Goal: Check status: Check status

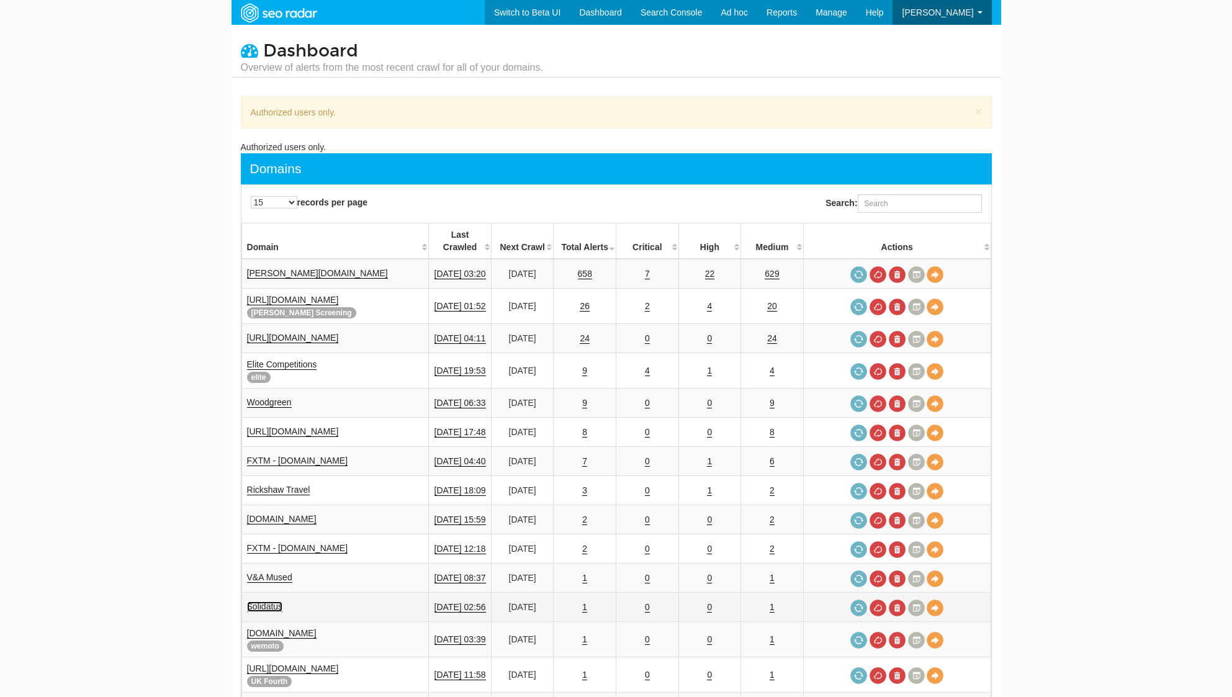
click at [268, 601] on link "Solidatus" at bounding box center [265, 606] width 36 height 11
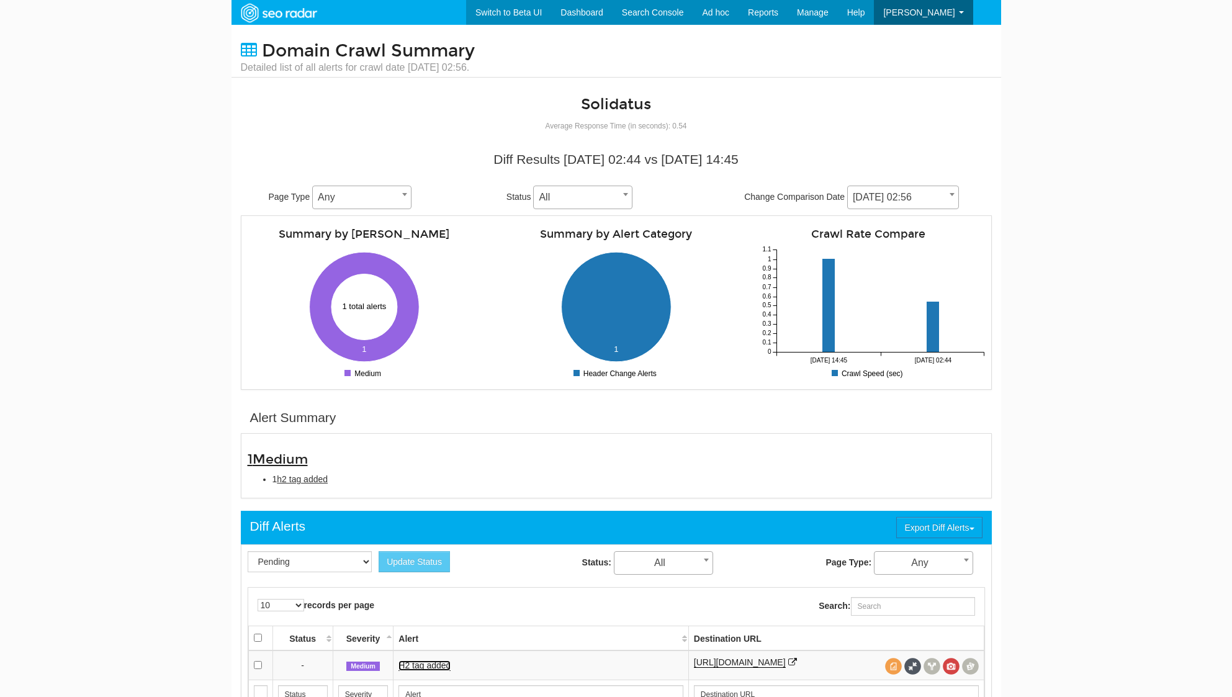
click at [438, 660] on link "H2 tag added" at bounding box center [424, 665] width 52 height 11
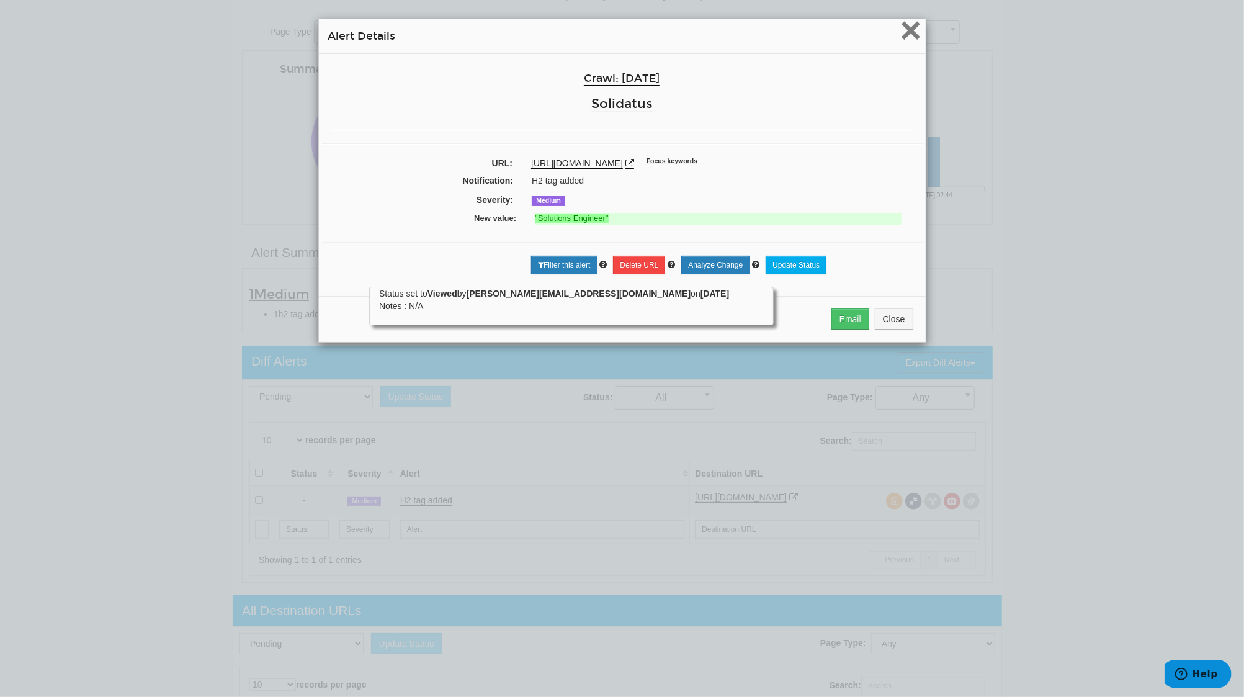
click at [901, 40] on span "×" at bounding box center [911, 30] width 22 height 42
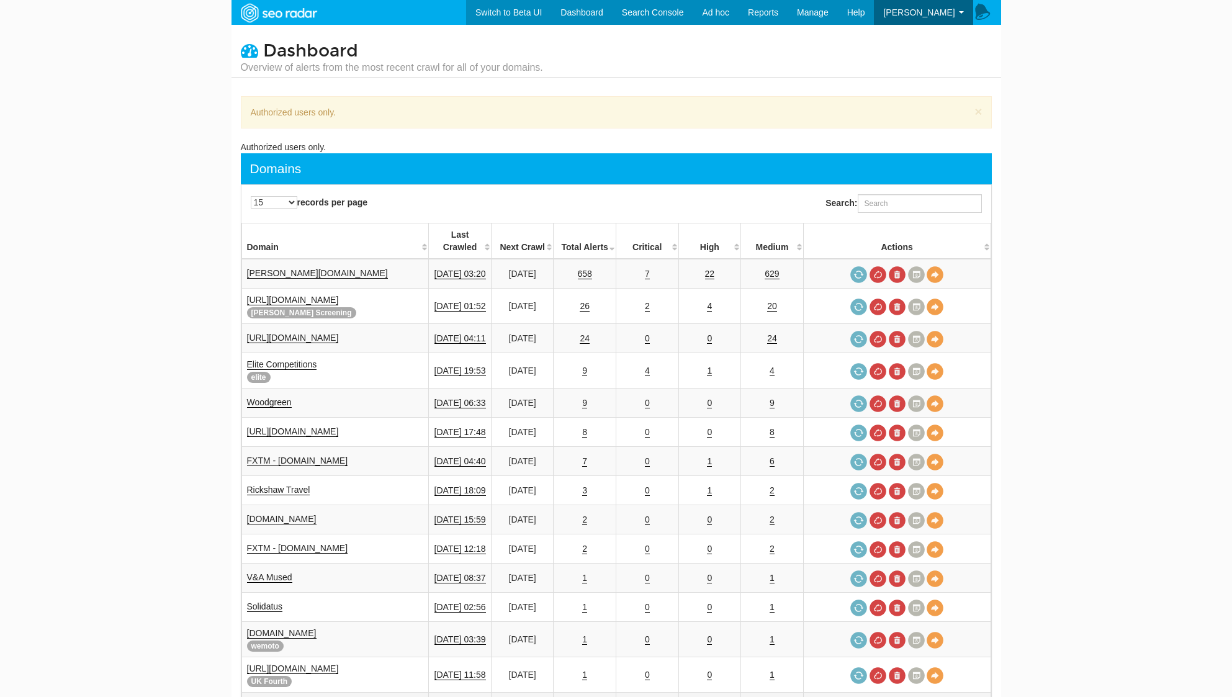
scroll to position [248, 0]
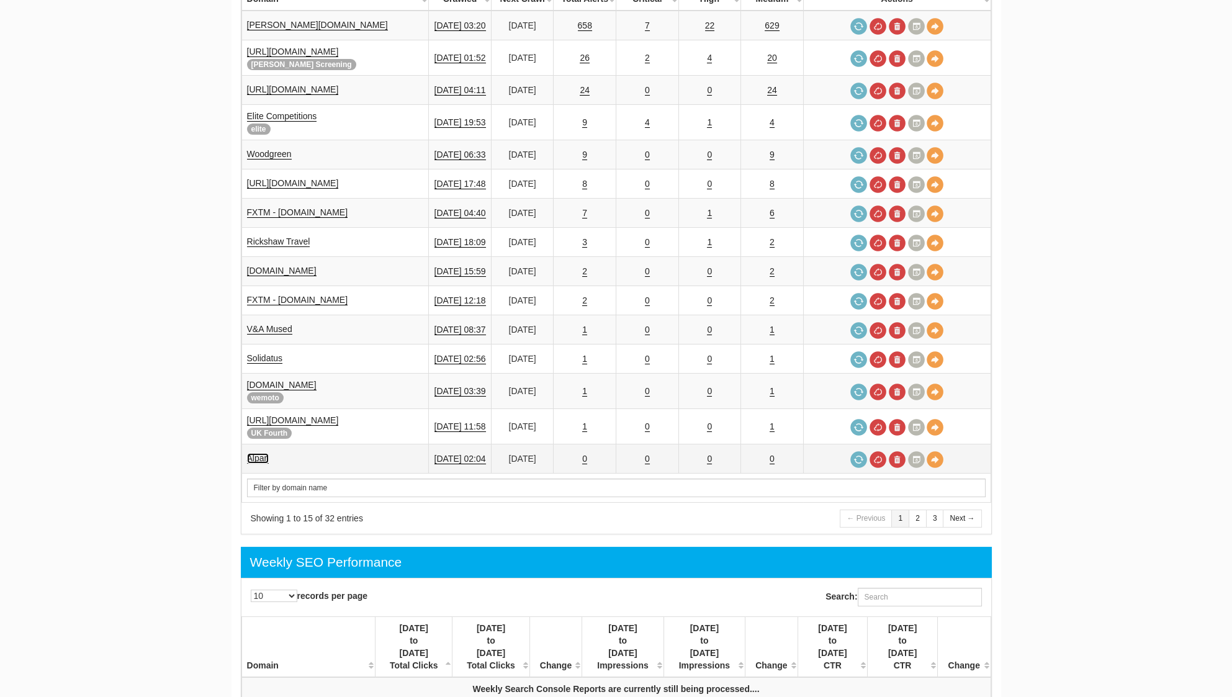
click at [261, 453] on link "Alpari" at bounding box center [258, 458] width 22 height 11
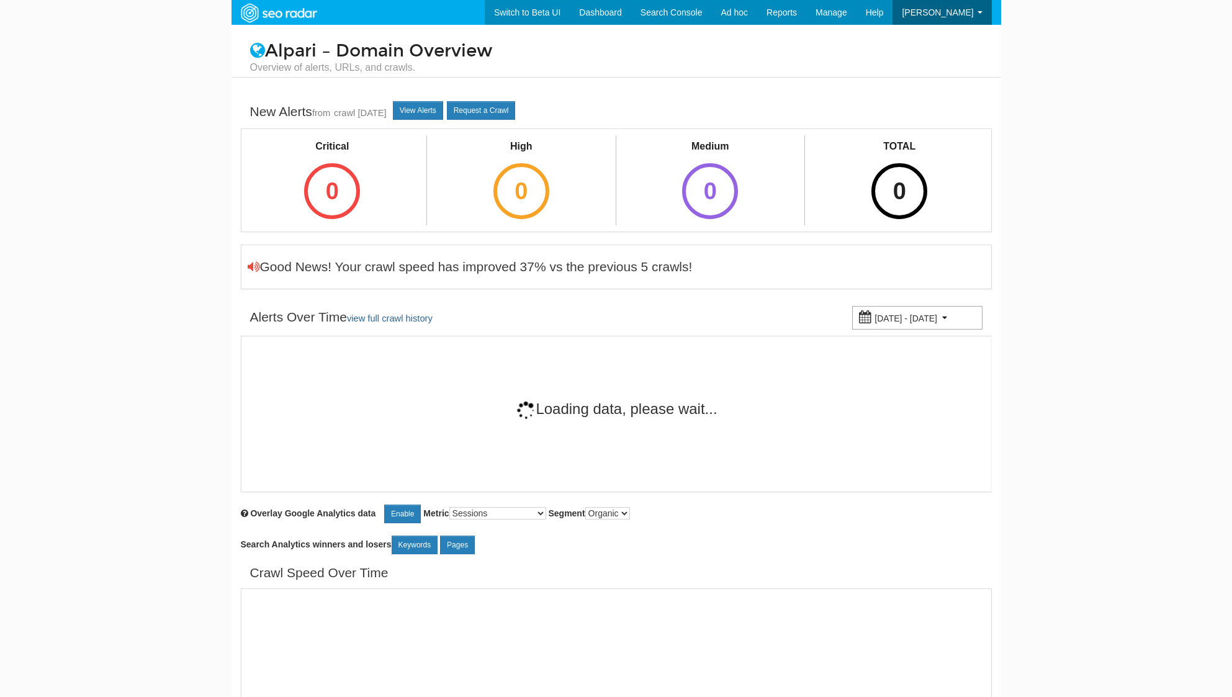
select select "1000"
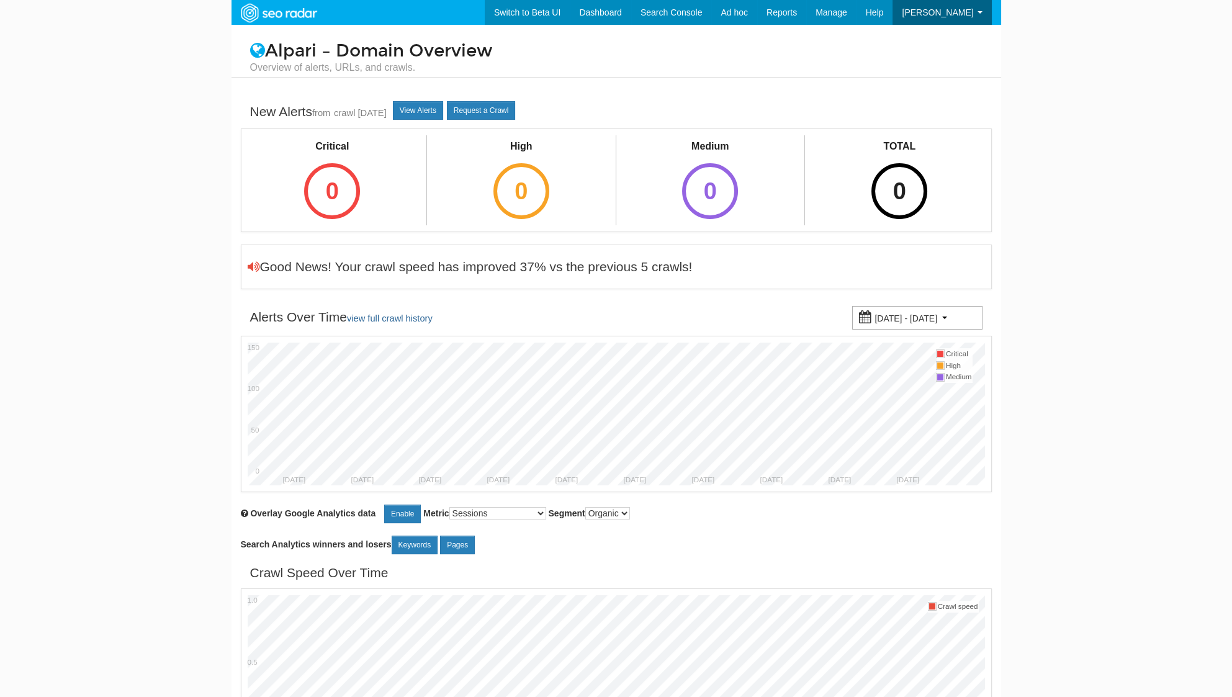
scroll to position [50, 0]
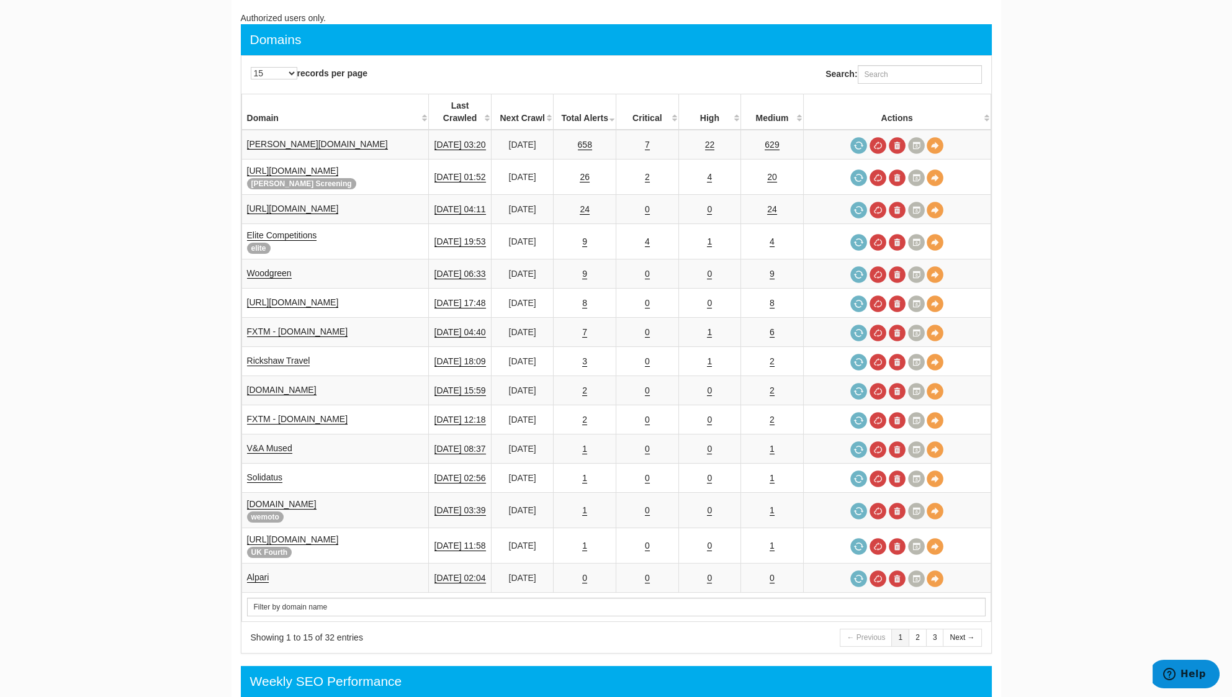
scroll to position [165, 0]
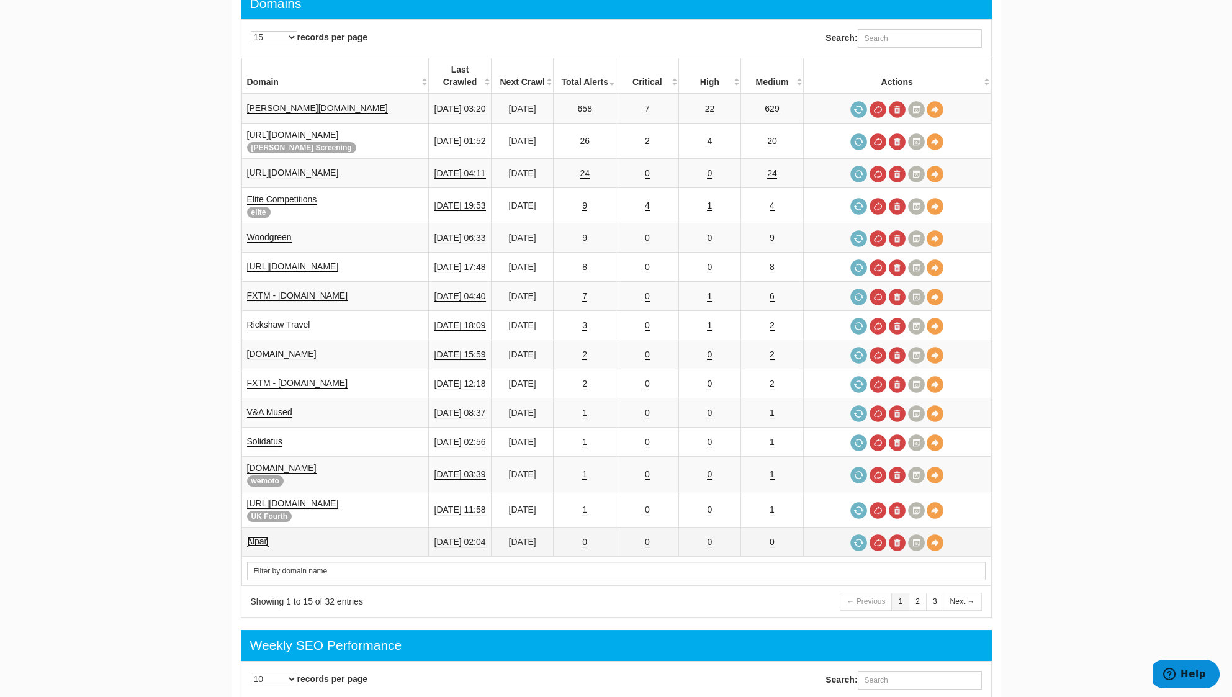
click at [254, 536] on link "Alpari" at bounding box center [258, 541] width 22 height 11
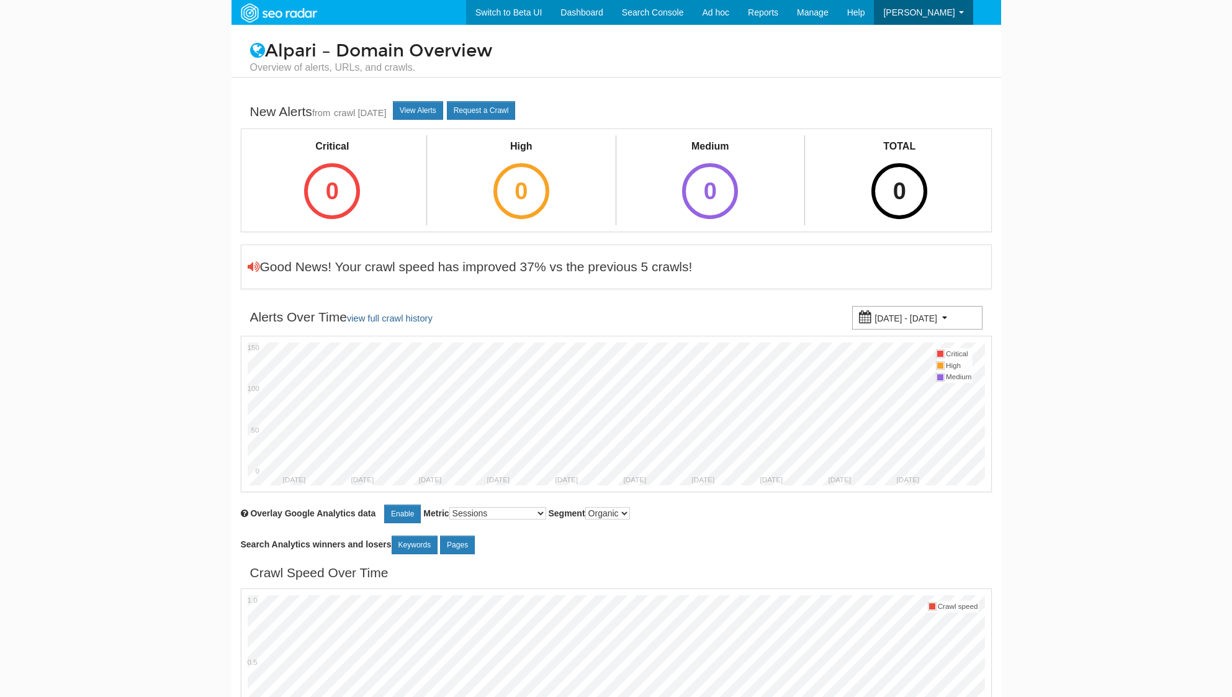
select select "1000"
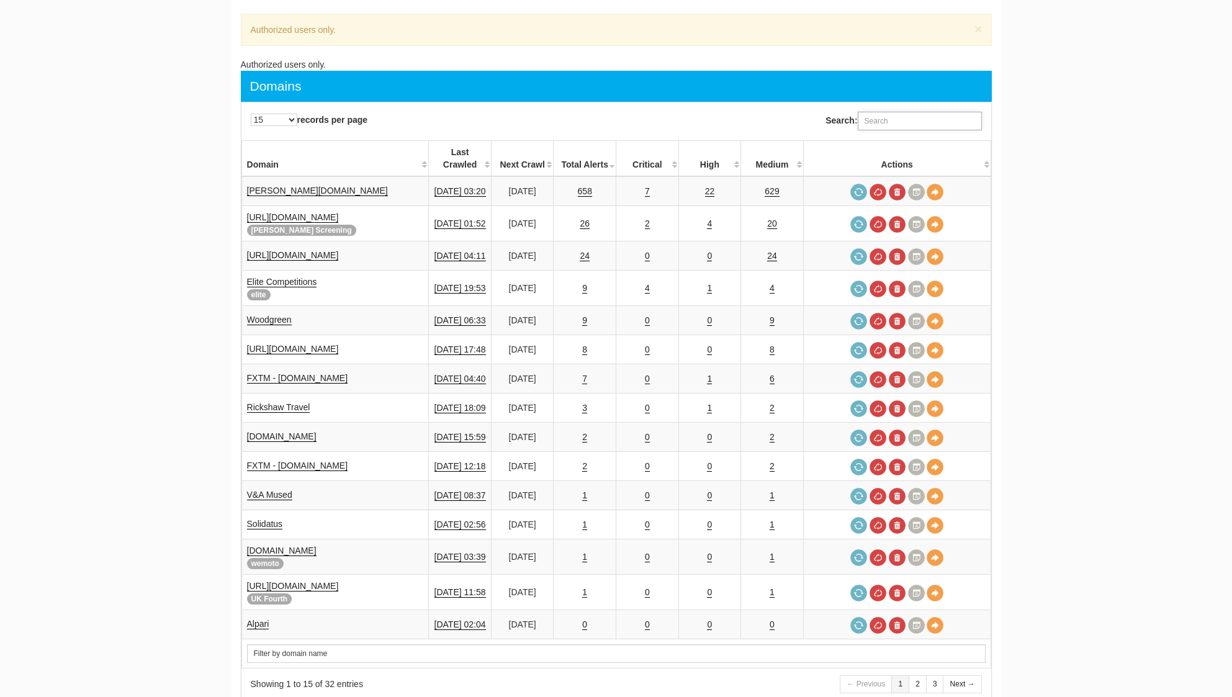
click at [888, 126] on input "Search:" at bounding box center [920, 121] width 124 height 19
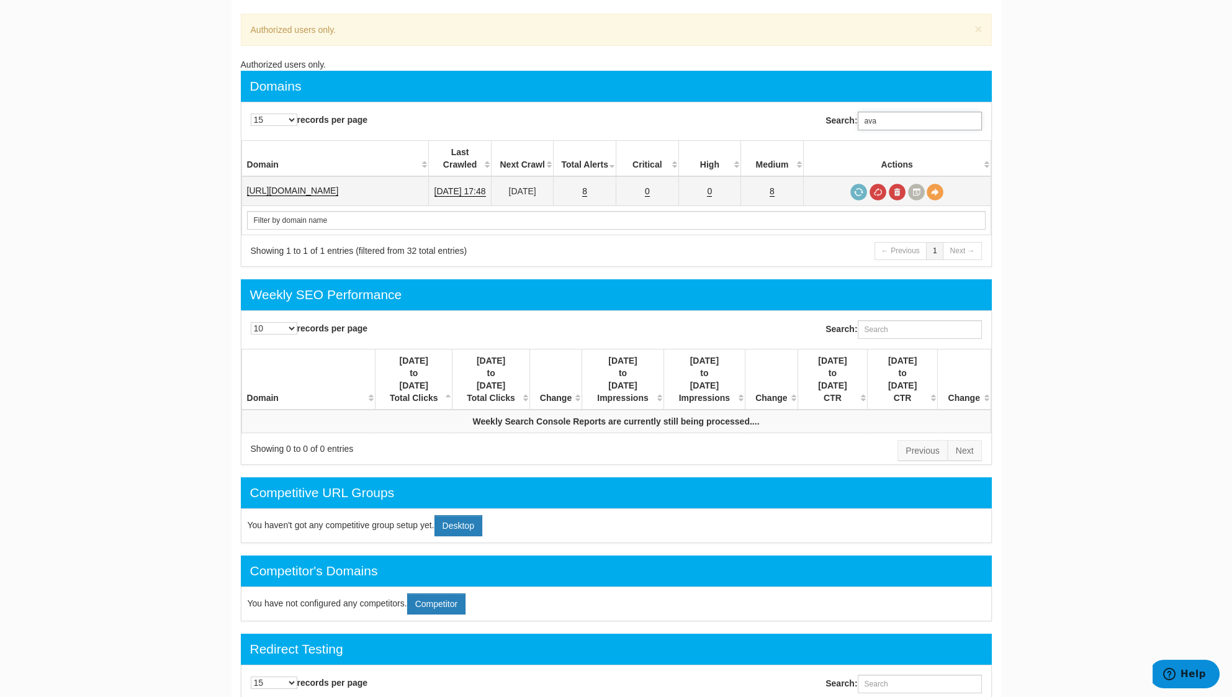
type input "ava"
click at [351, 182] on td "[URL][DOMAIN_NAME]" at bounding box center [334, 191] width 187 height 30
click at [339, 186] on link "[URL][DOMAIN_NAME]" at bounding box center [293, 191] width 92 height 11
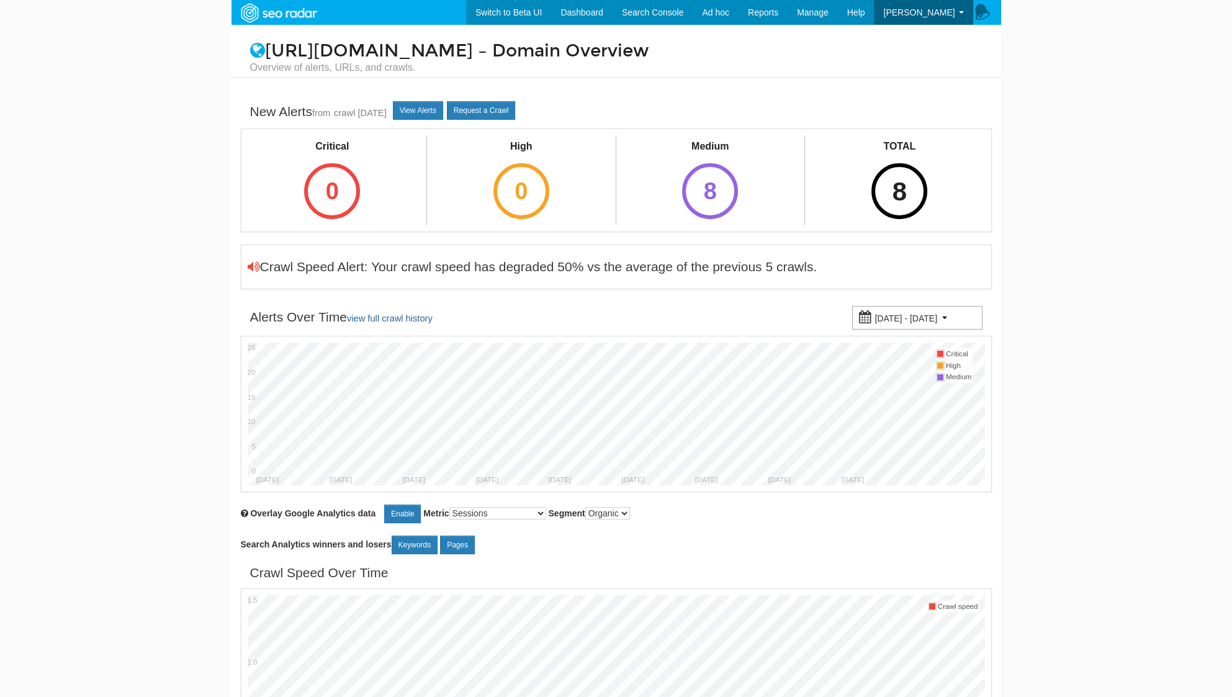
click at [920, 190] on div "8" at bounding box center [899, 191] width 56 height 56
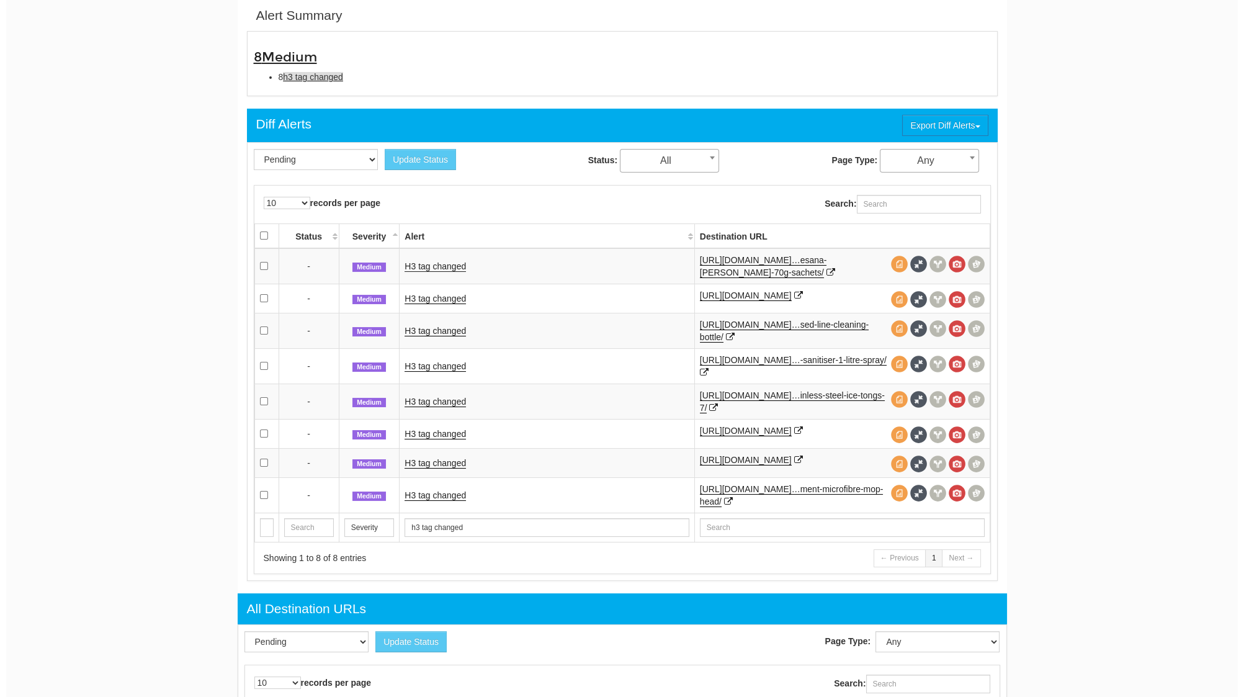
scroll to position [50, 0]
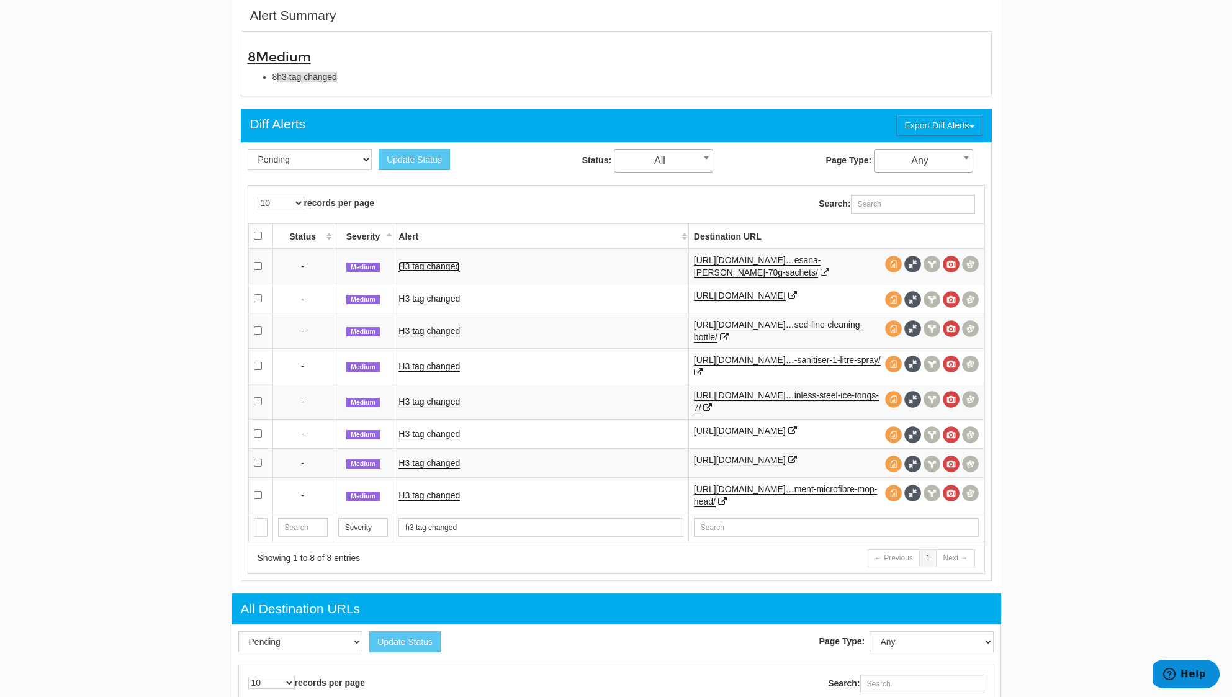
click at [452, 268] on link "H3 tag changed" at bounding box center [428, 266] width 61 height 11
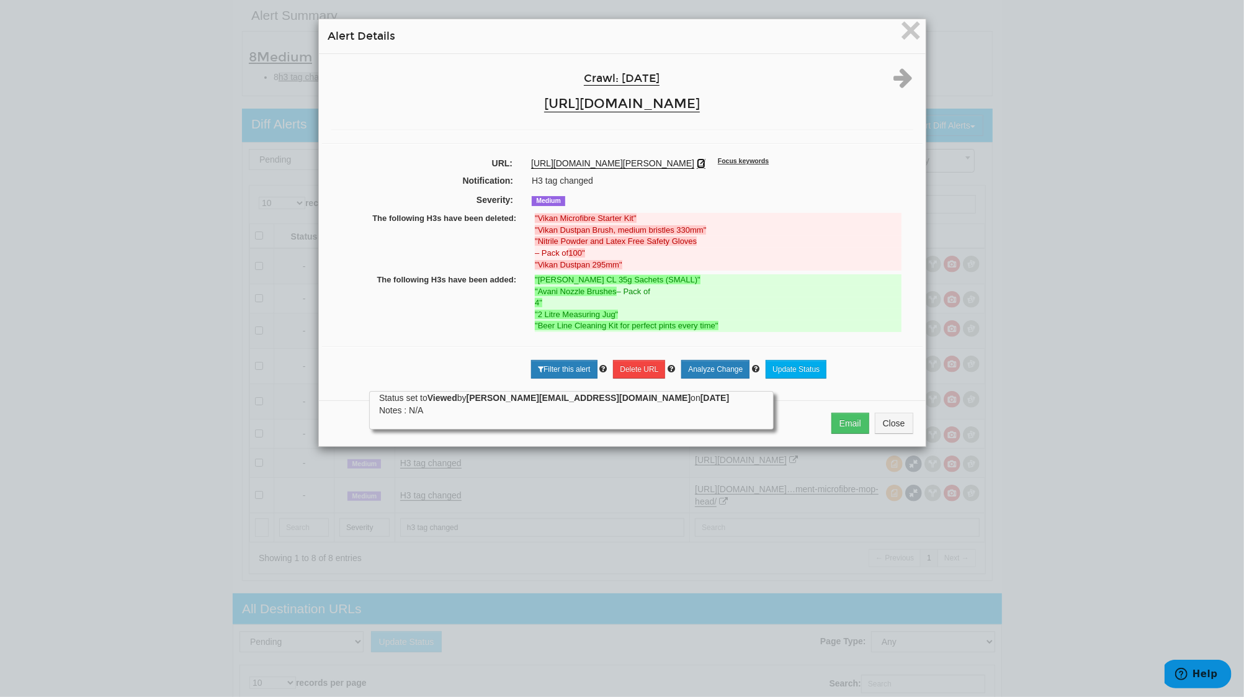
click at [706, 165] on icon at bounding box center [701, 163] width 9 height 9
drag, startPoint x: 671, startPoint y: 281, endPoint x: 534, endPoint y: 283, distance: 136.6
click at [535, 283] on strong ""[PERSON_NAME] CL 35g Sachets (SMALL)"" at bounding box center [618, 279] width 166 height 9
copy strong "[PERSON_NAME] CL 35g Sachets (SMALL)"
click at [894, 78] on icon at bounding box center [903, 77] width 19 height 22
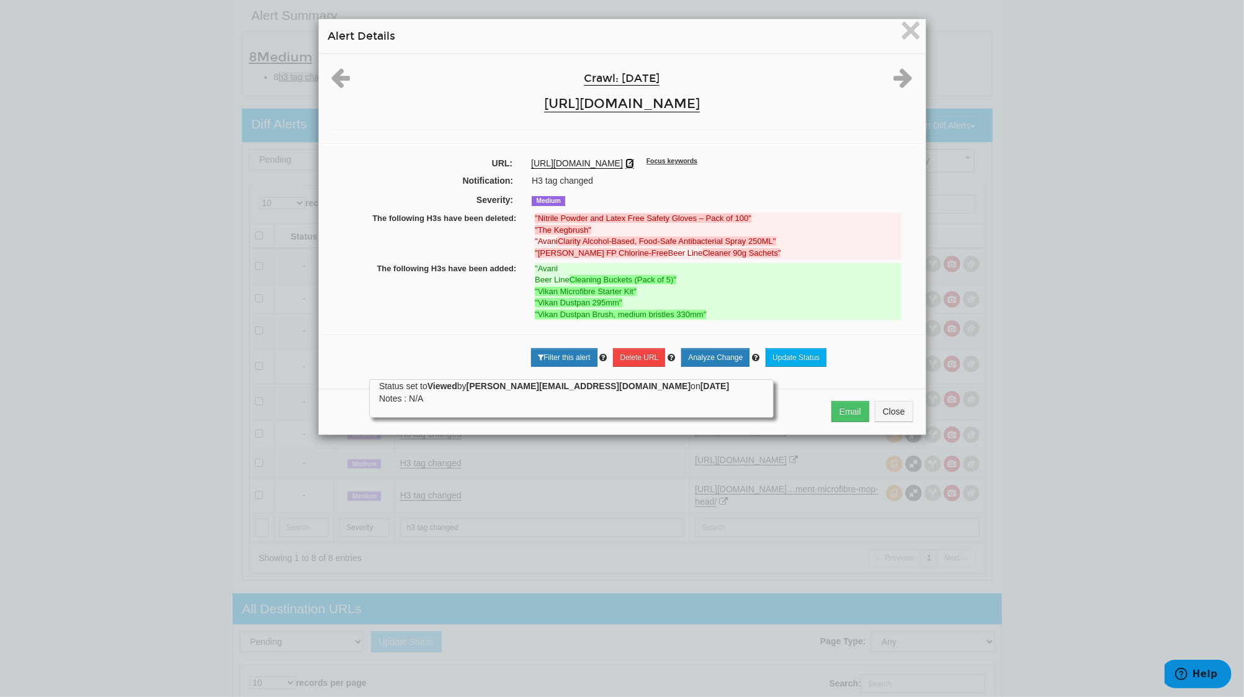
click at [634, 160] on icon at bounding box center [630, 163] width 9 height 9
click at [894, 83] on icon at bounding box center [903, 77] width 19 height 22
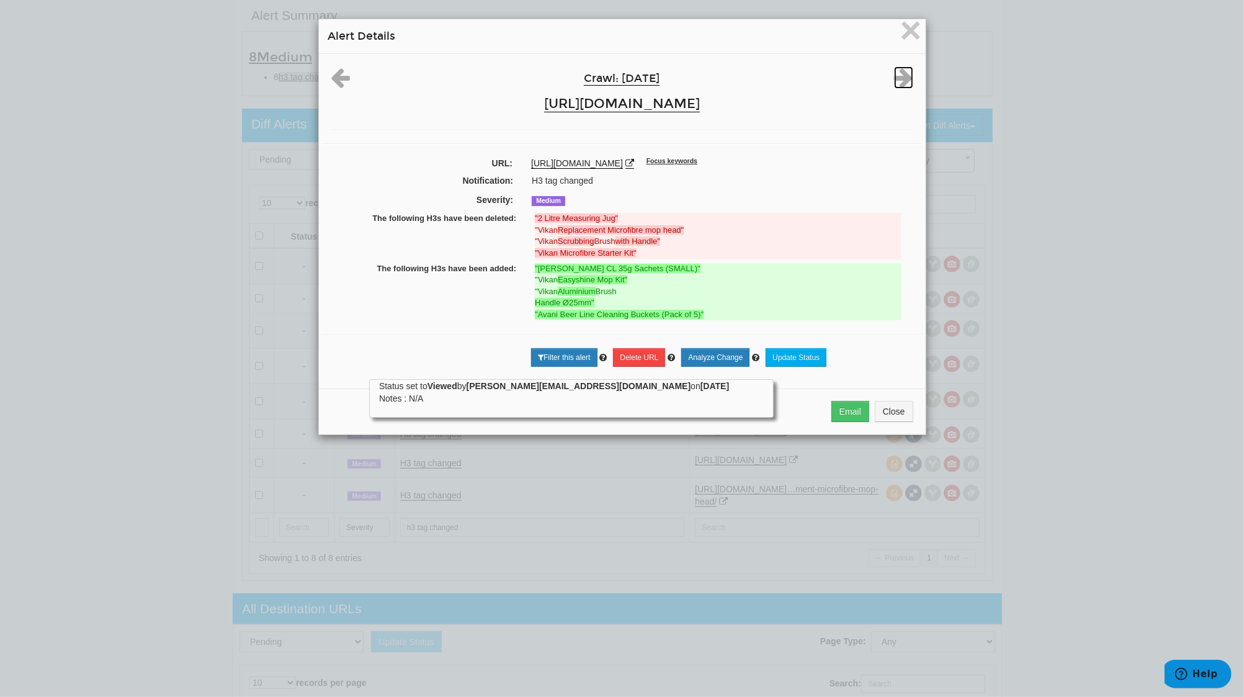
click at [894, 83] on icon at bounding box center [903, 77] width 19 height 22
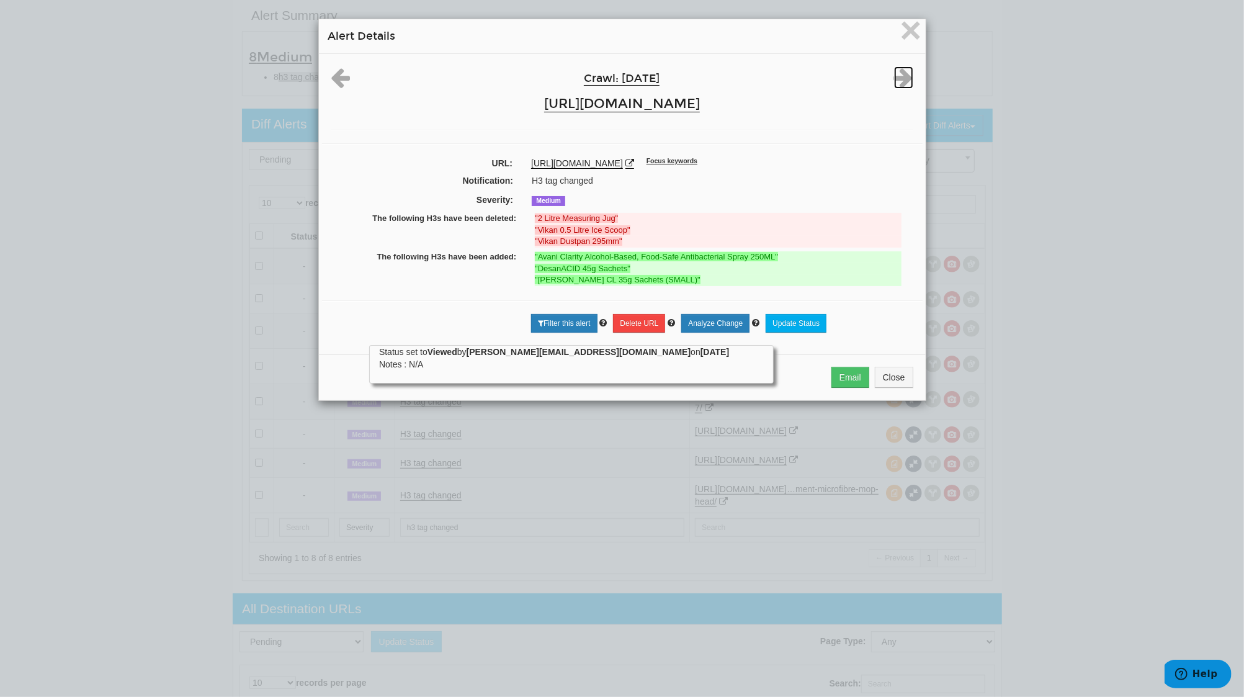
click at [894, 83] on icon at bounding box center [903, 77] width 19 height 22
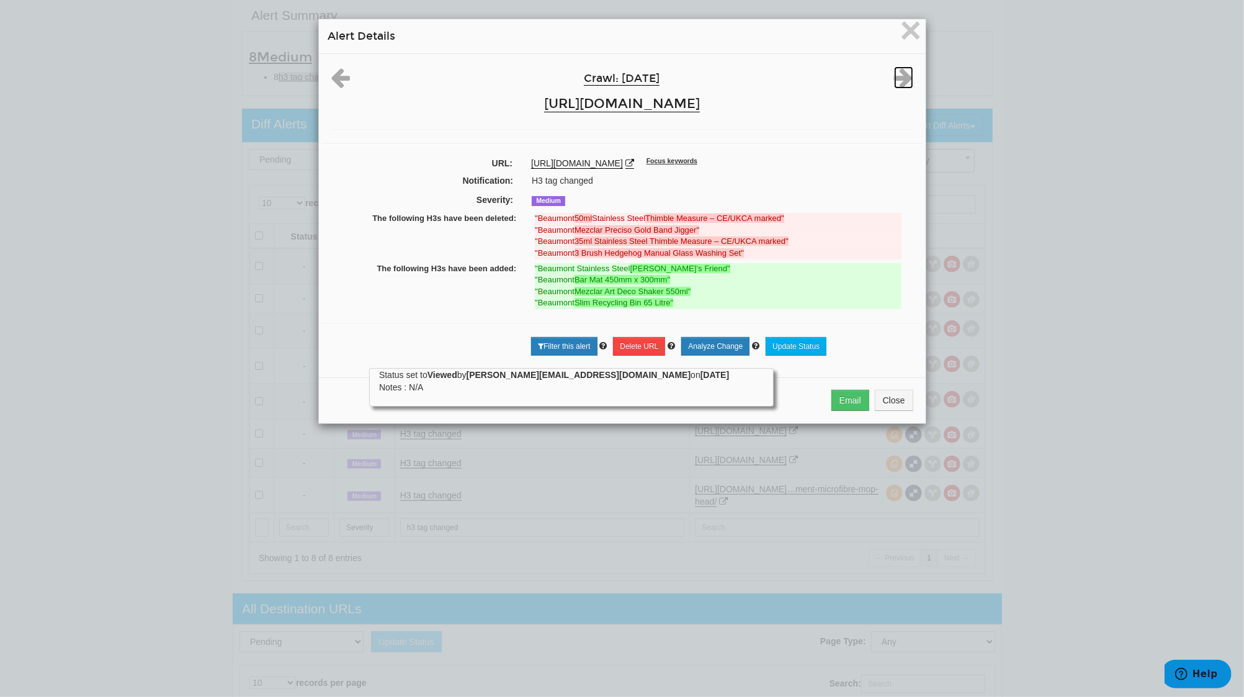
click at [894, 83] on icon at bounding box center [903, 77] width 19 height 22
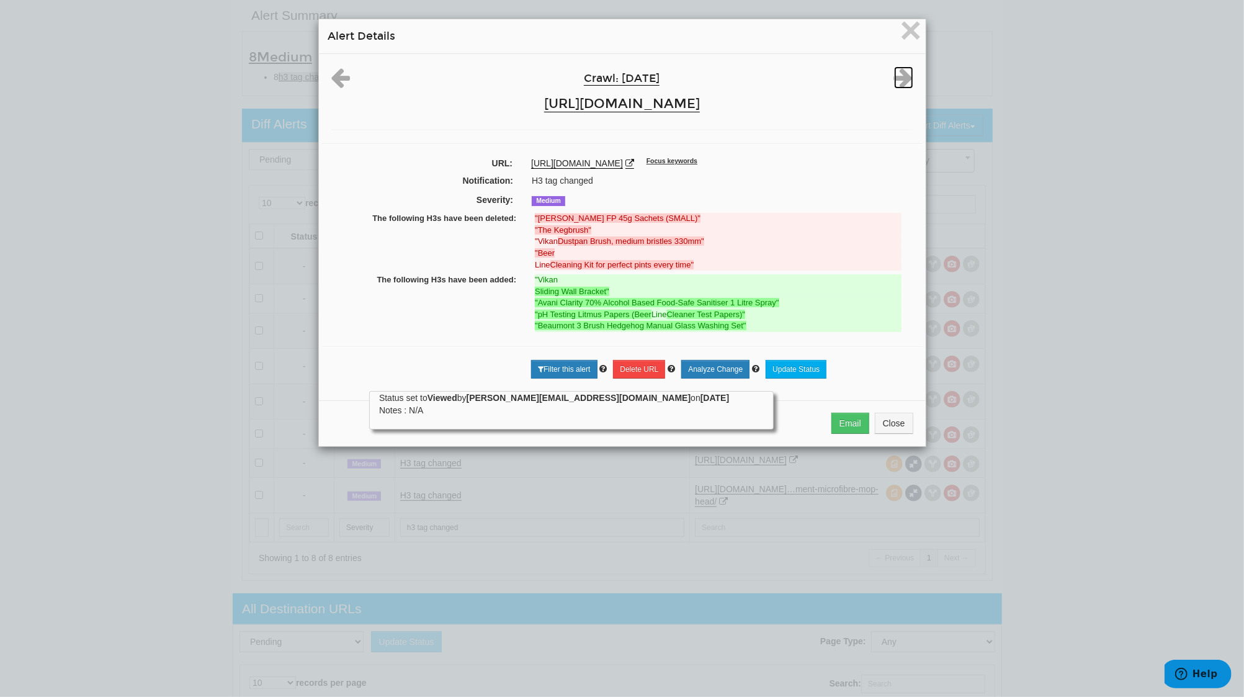
click at [894, 83] on icon at bounding box center [903, 77] width 19 height 22
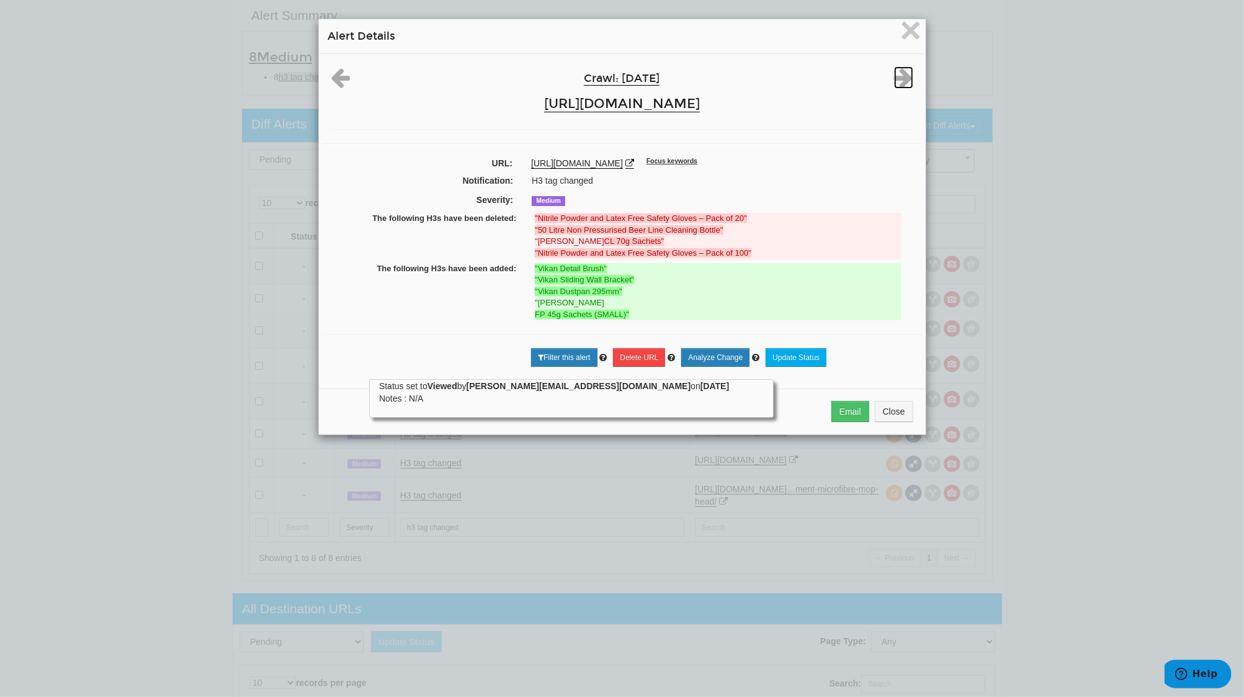
click at [894, 83] on icon at bounding box center [903, 77] width 19 height 22
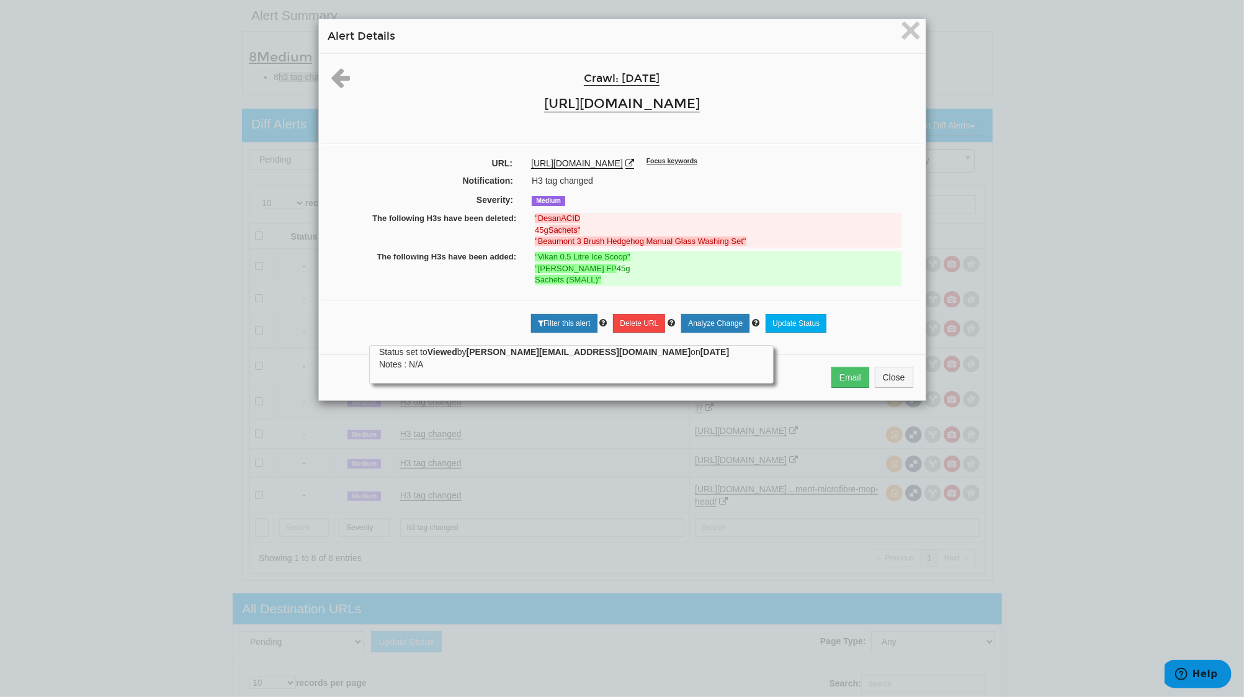
click at [894, 83] on div "Crawl: [DATE] [URL][DOMAIN_NAME]" at bounding box center [622, 91] width 601 height 51
click at [902, 30] on span "×" at bounding box center [911, 30] width 22 height 42
